Goal: Task Accomplishment & Management: Use online tool/utility

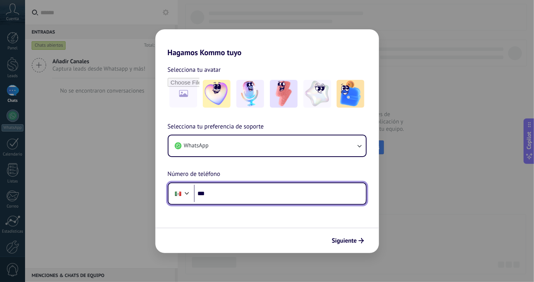
click at [288, 198] on input "***" at bounding box center [280, 194] width 172 height 18
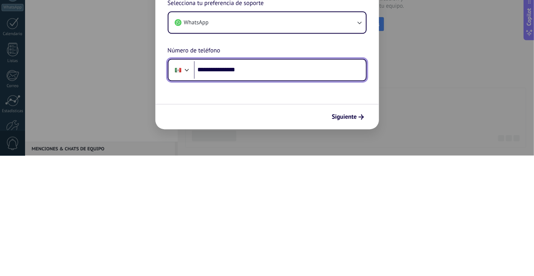
type input "**********"
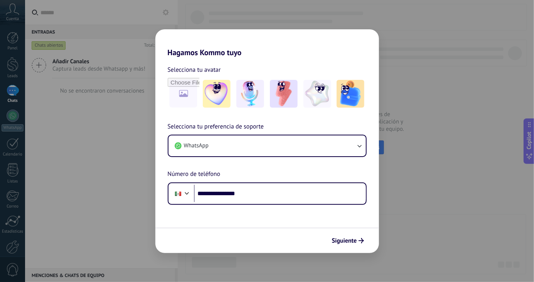
click at [352, 241] on span "Siguiente" at bounding box center [344, 240] width 25 height 5
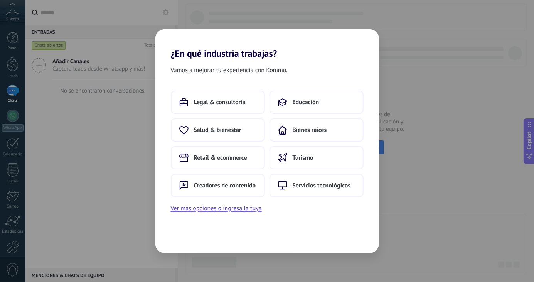
click at [250, 187] on span "Creadores de contenido" at bounding box center [225, 186] width 62 height 8
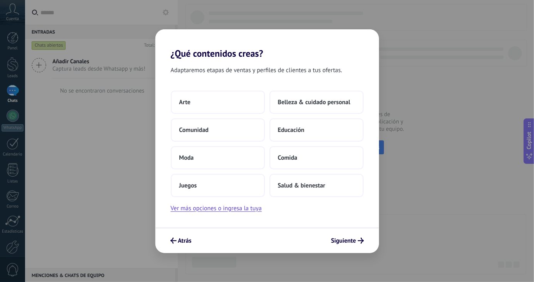
click at [350, 246] on button "Siguiente" at bounding box center [348, 240] width 40 height 13
click at [350, 238] on span "Siguiente" at bounding box center [343, 240] width 25 height 5
click at [243, 131] on button "Comunidad" at bounding box center [218, 129] width 94 height 23
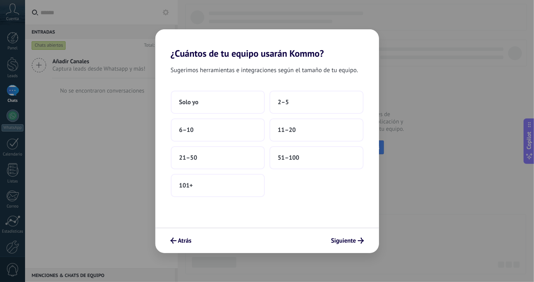
click at [220, 104] on button "Solo yo" at bounding box center [218, 102] width 94 height 23
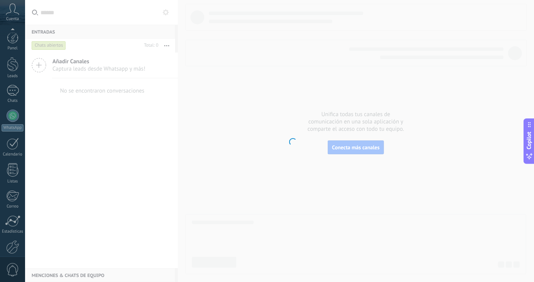
scroll to position [39, 0]
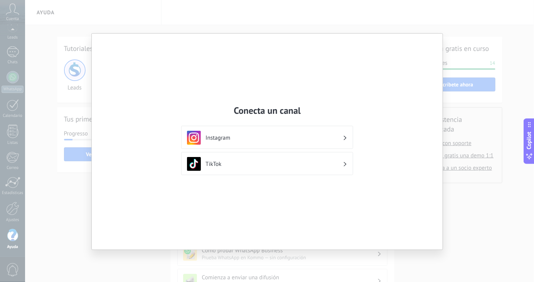
click at [388, 259] on div "Conecta un canal Instagram TikTok" at bounding box center [267, 141] width 534 height 282
click at [395, 265] on div "Conecta un canal Instagram TikTok" at bounding box center [267, 141] width 534 height 282
click at [60, 182] on div "Conecta un canal Instagram TikTok" at bounding box center [267, 141] width 534 height 282
click at [59, 179] on div "Conecta un canal Instagram TikTok" at bounding box center [267, 141] width 534 height 282
click at [58, 52] on div "Conecta un canal Instagram TikTok" at bounding box center [267, 141] width 534 height 282
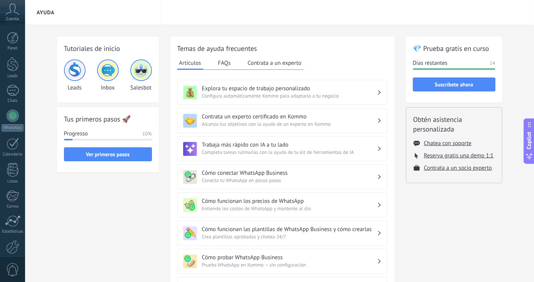
click at [12, 112] on div at bounding box center [13, 115] width 12 height 12
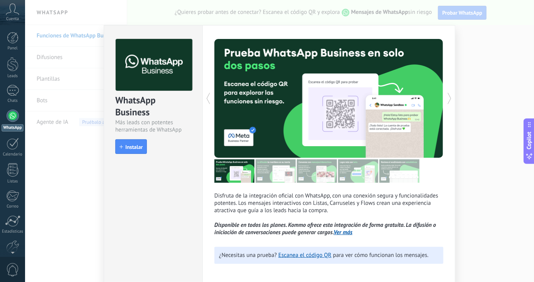
click at [121, 133] on div "WhatsApp Business Más leads con potentes herramientas de WhatsApp install Insta…" at bounding box center [153, 92] width 98 height 135
click at [187, 204] on div "WhatsApp Business Más leads con potentes herramientas de WhatsApp install Insta…" at bounding box center [153, 155] width 99 height 261
click at [261, 27] on div "Disfruta de la integración oficial con WhatsApp, con una conexión segura y func…" at bounding box center [328, 155] width 253 height 261
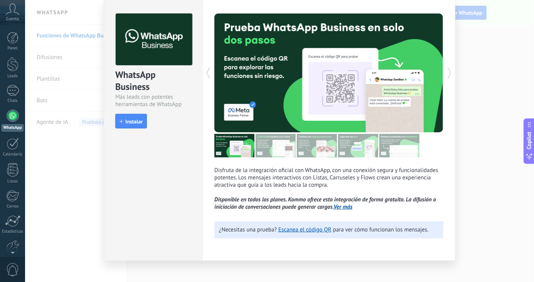
scroll to position [34, 0]
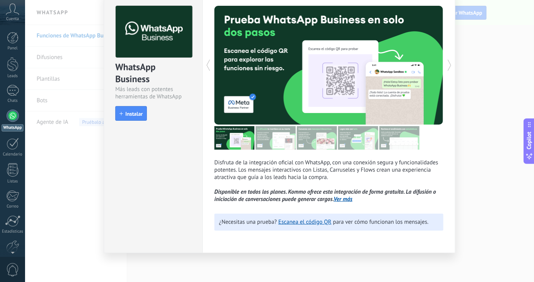
click at [344, 197] on link "Ver más" at bounding box center [343, 198] width 19 height 7
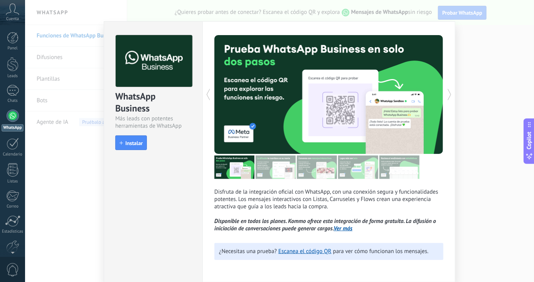
scroll to position [0, 0]
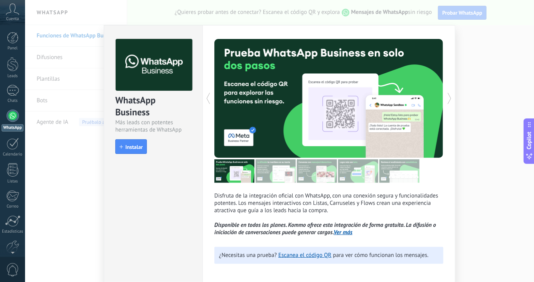
click at [86, 139] on div "WhatsApp Business Más leads con potentes herramientas de WhatsApp install Insta…" at bounding box center [279, 141] width 509 height 282
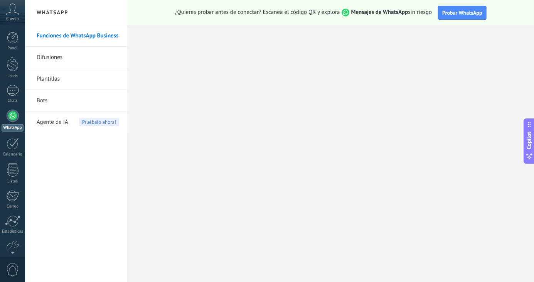
click at [82, 142] on div at bounding box center [279, 141] width 509 height 282
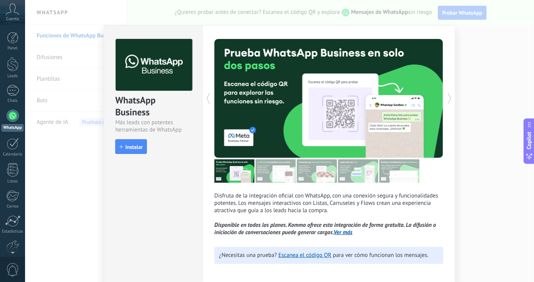
click at [311, 254] on link "Escanea el código QR" at bounding box center [304, 254] width 53 height 7
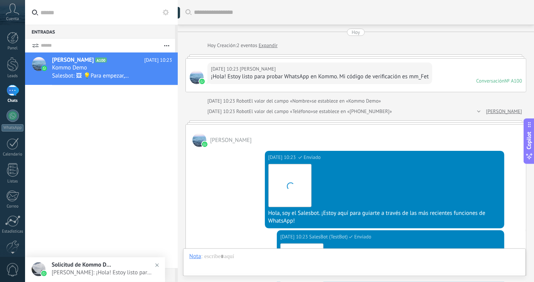
scroll to position [12, 0]
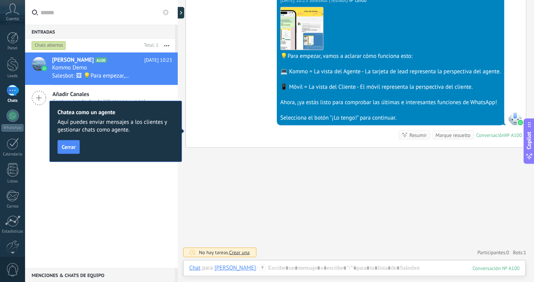
click at [63, 144] on span "Cerrar" at bounding box center [69, 146] width 14 height 5
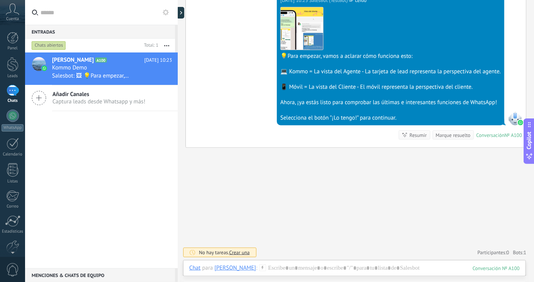
click at [96, 93] on span "Añadir Canales" at bounding box center [98, 94] width 93 height 7
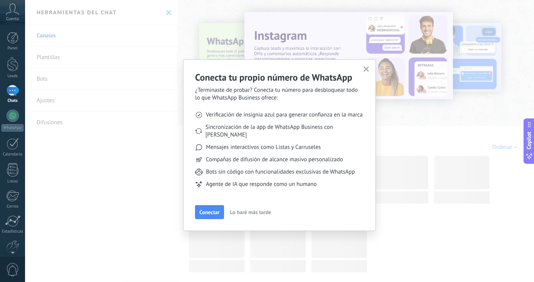
click at [209, 209] on span "Conectar" at bounding box center [209, 211] width 20 height 5
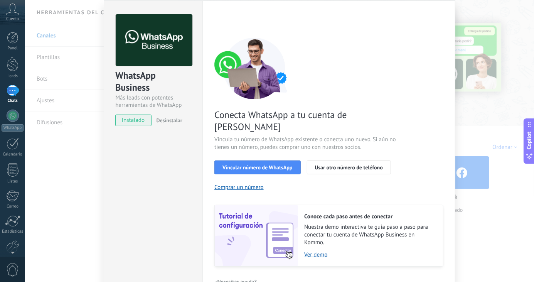
click at [268, 160] on button "Vincular número de WhatsApp" at bounding box center [257, 167] width 86 height 14
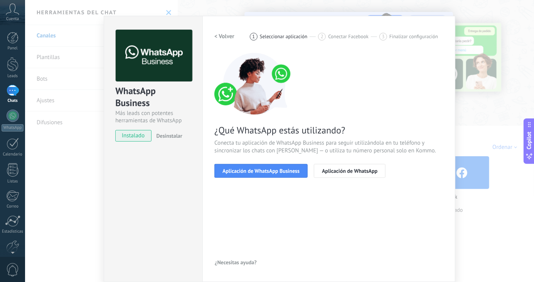
scroll to position [10, 0]
click at [279, 170] on span "Aplicación de WhatsApp Business" at bounding box center [260, 170] width 77 height 5
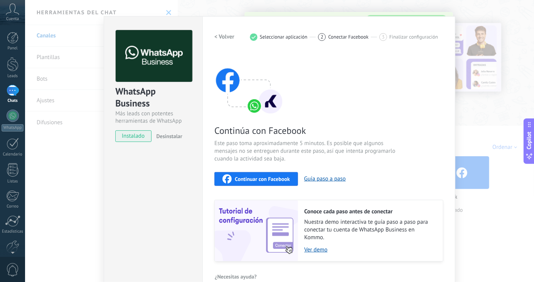
click at [281, 176] on span "Continuar con Facebook" at bounding box center [262, 178] width 55 height 5
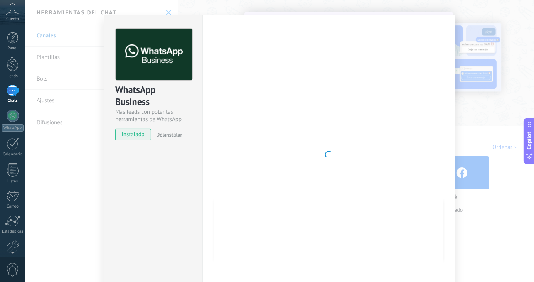
type textarea "**********"
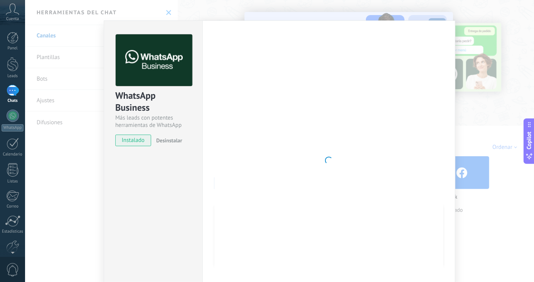
scroll to position [23, 0]
click at [78, 144] on div "WhatsApp Business Más leads con potentes herramientas de WhatsApp instalado Des…" at bounding box center [279, 141] width 509 height 282
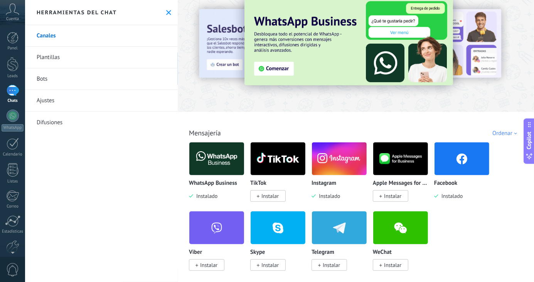
scroll to position [12, 0]
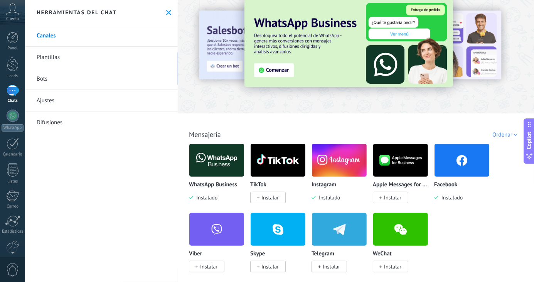
click at [206, 163] on img at bounding box center [216, 159] width 55 height 37
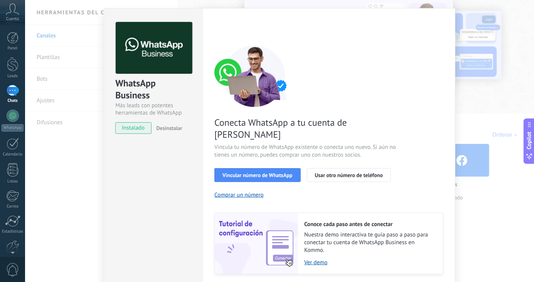
click at [219, 168] on button "Vincular número de WhatsApp" at bounding box center [257, 175] width 86 height 14
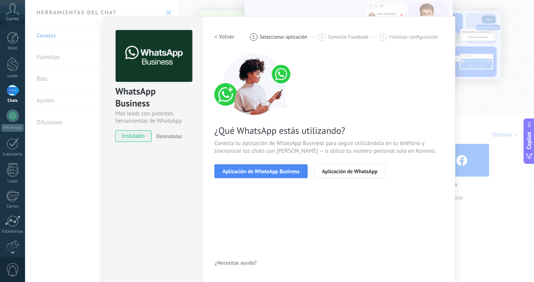
scroll to position [10, 0]
click at [220, 167] on button "Aplicación de WhatsApp Business" at bounding box center [260, 172] width 93 height 14
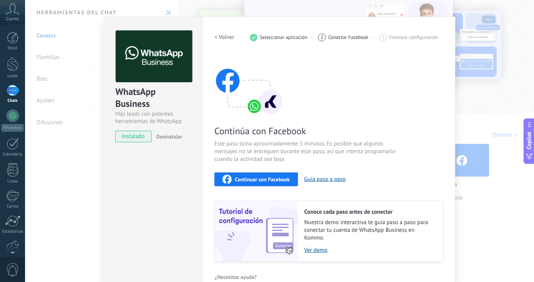
click at [219, 173] on button "Continuar con Facebook" at bounding box center [256, 179] width 84 height 14
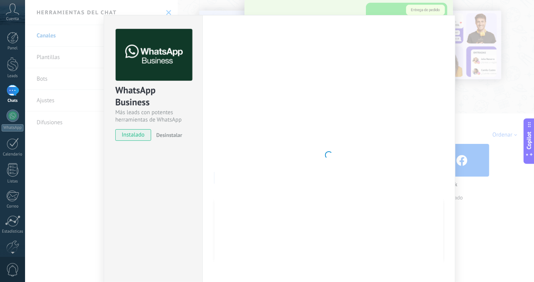
click at [479, 114] on div "WhatsApp Business Más leads con potentes herramientas de WhatsApp instalado Des…" at bounding box center [279, 141] width 509 height 282
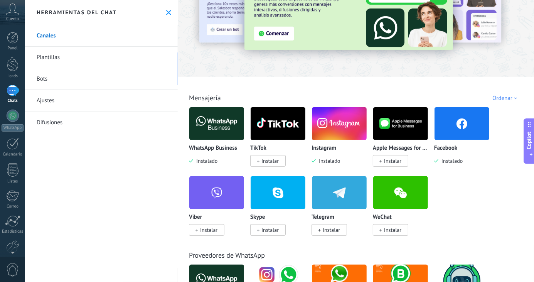
scroll to position [49, 0]
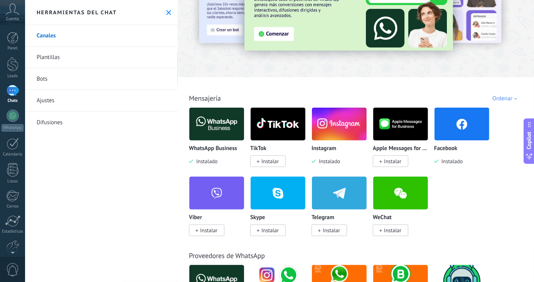
click at [199, 132] on img at bounding box center [216, 123] width 55 height 37
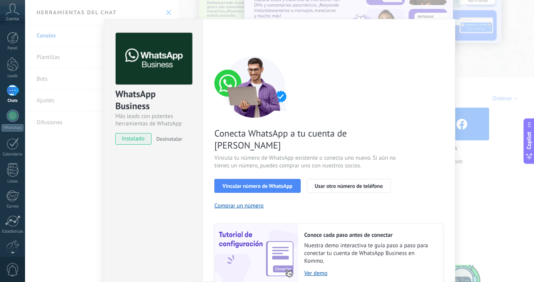
scroll to position [0, 0]
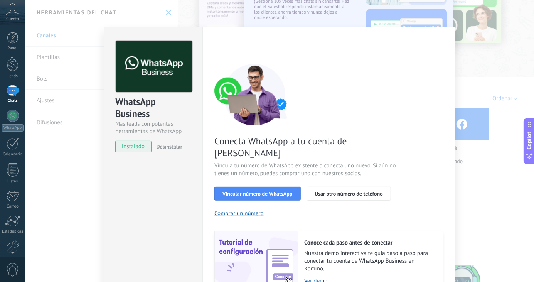
click at [264, 187] on button "Vincular número de WhatsApp" at bounding box center [257, 194] width 86 height 14
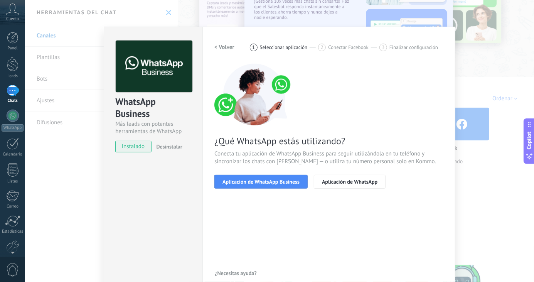
click at [271, 184] on span "Aplicación de WhatsApp Business" at bounding box center [260, 181] width 77 height 5
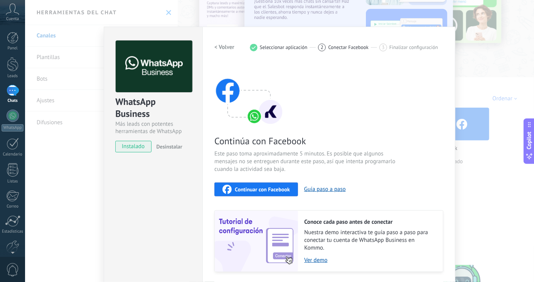
click at [273, 190] on span "Continuar con Facebook" at bounding box center [262, 189] width 55 height 5
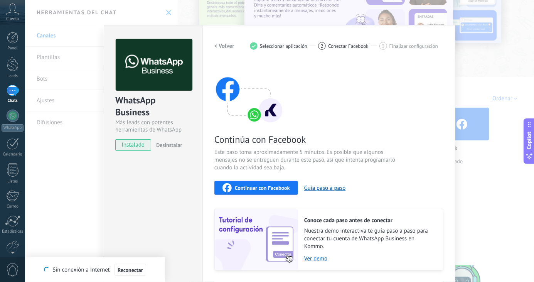
click at [269, 188] on span "Continuar con Facebook" at bounding box center [262, 187] width 55 height 5
